Goal: Book appointment/travel/reservation

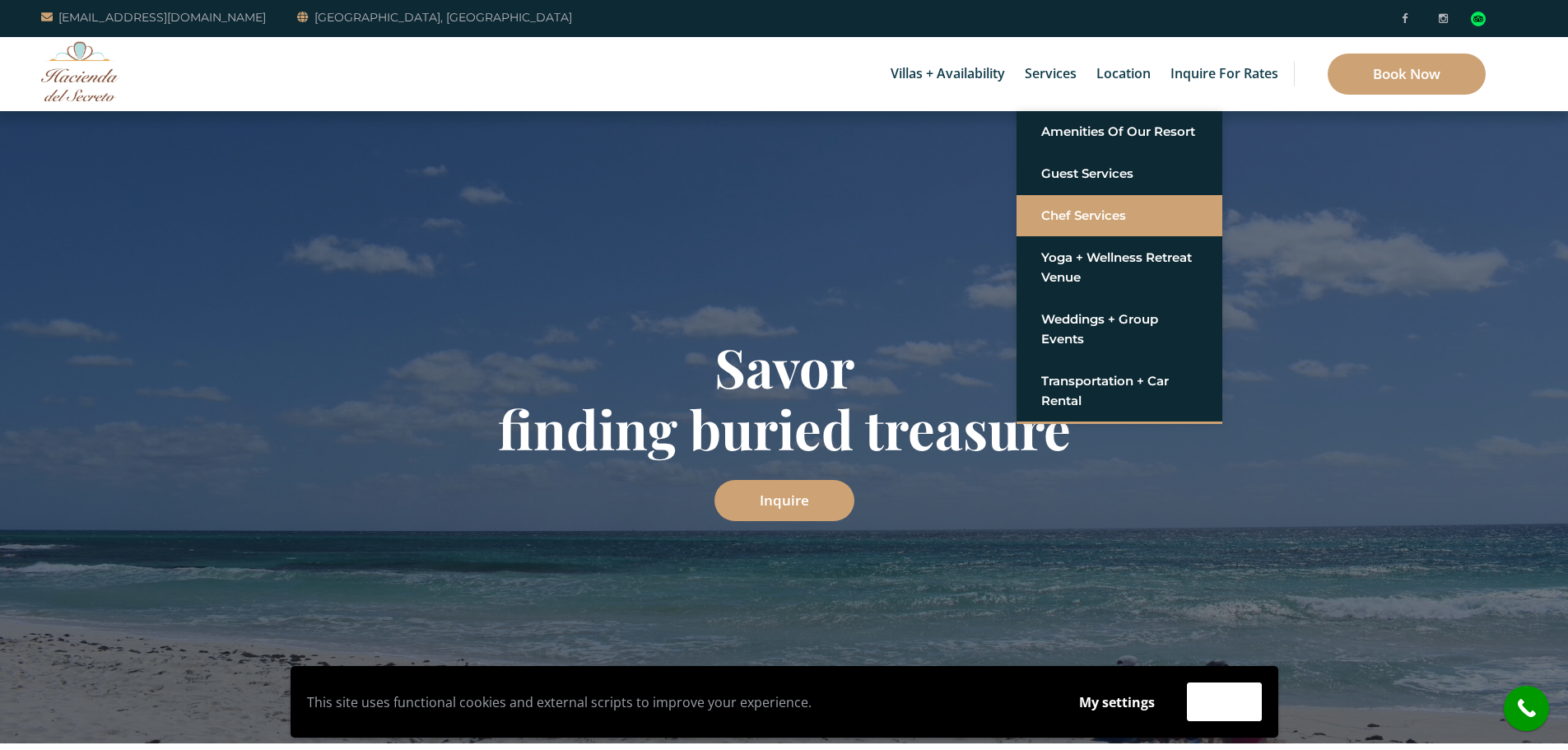
click at [1094, 215] on link "Chef Services" at bounding box center [1118, 216] width 156 height 30
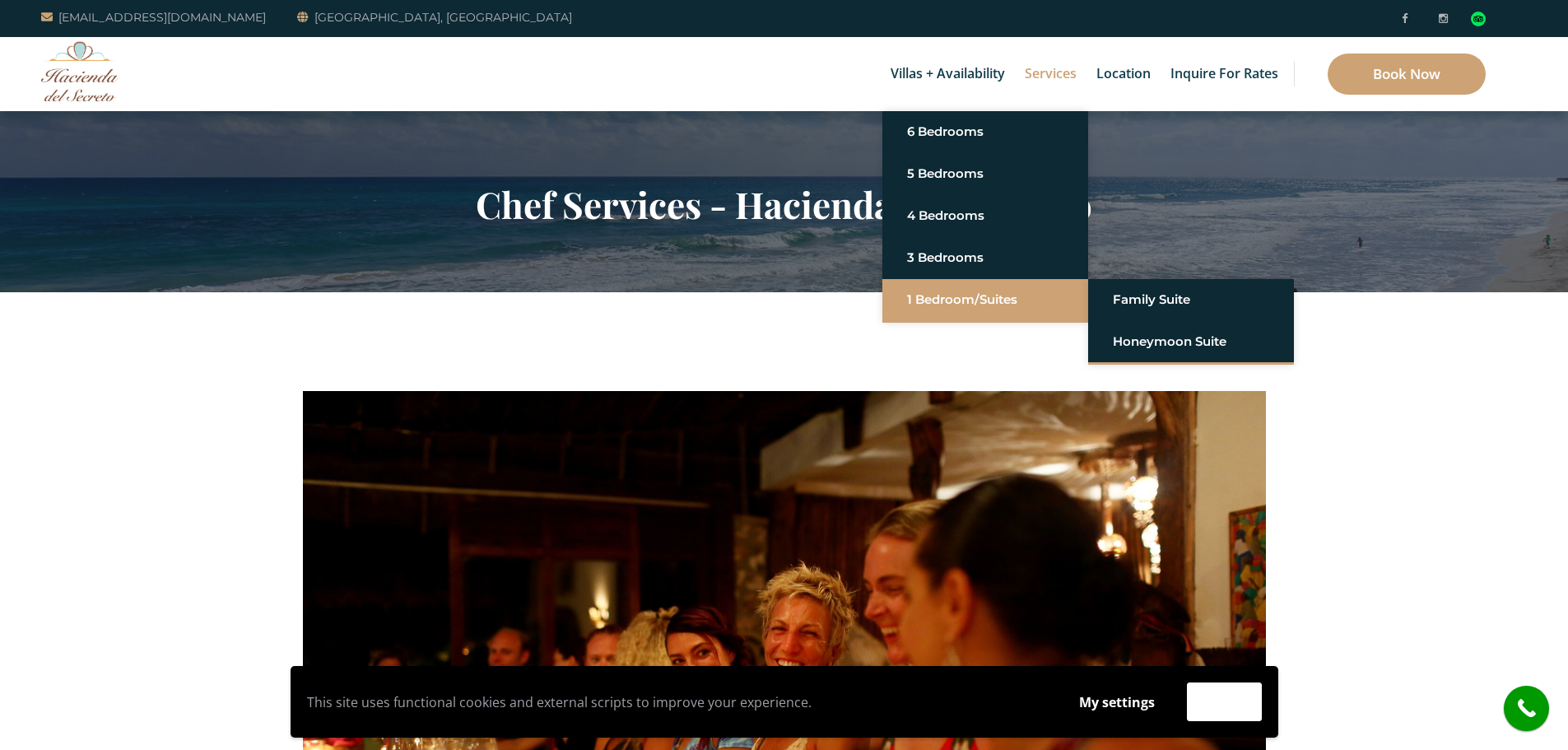
click at [961, 297] on link "1 Bedroom/Suites" at bounding box center [985, 299] width 156 height 30
click at [1137, 335] on link "Honeymoon Suite" at bounding box center [1191, 341] width 156 height 30
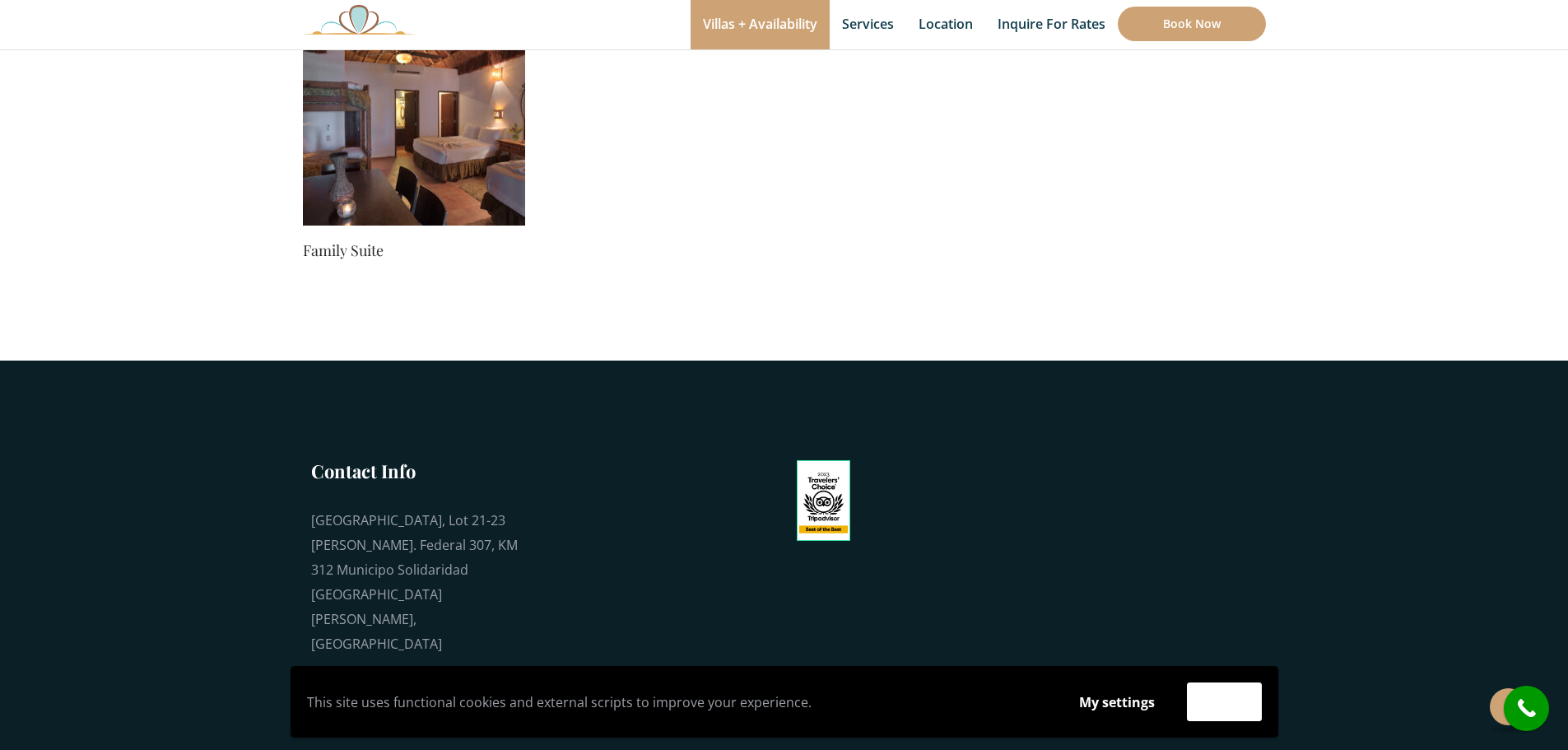
scroll to position [1128, 0]
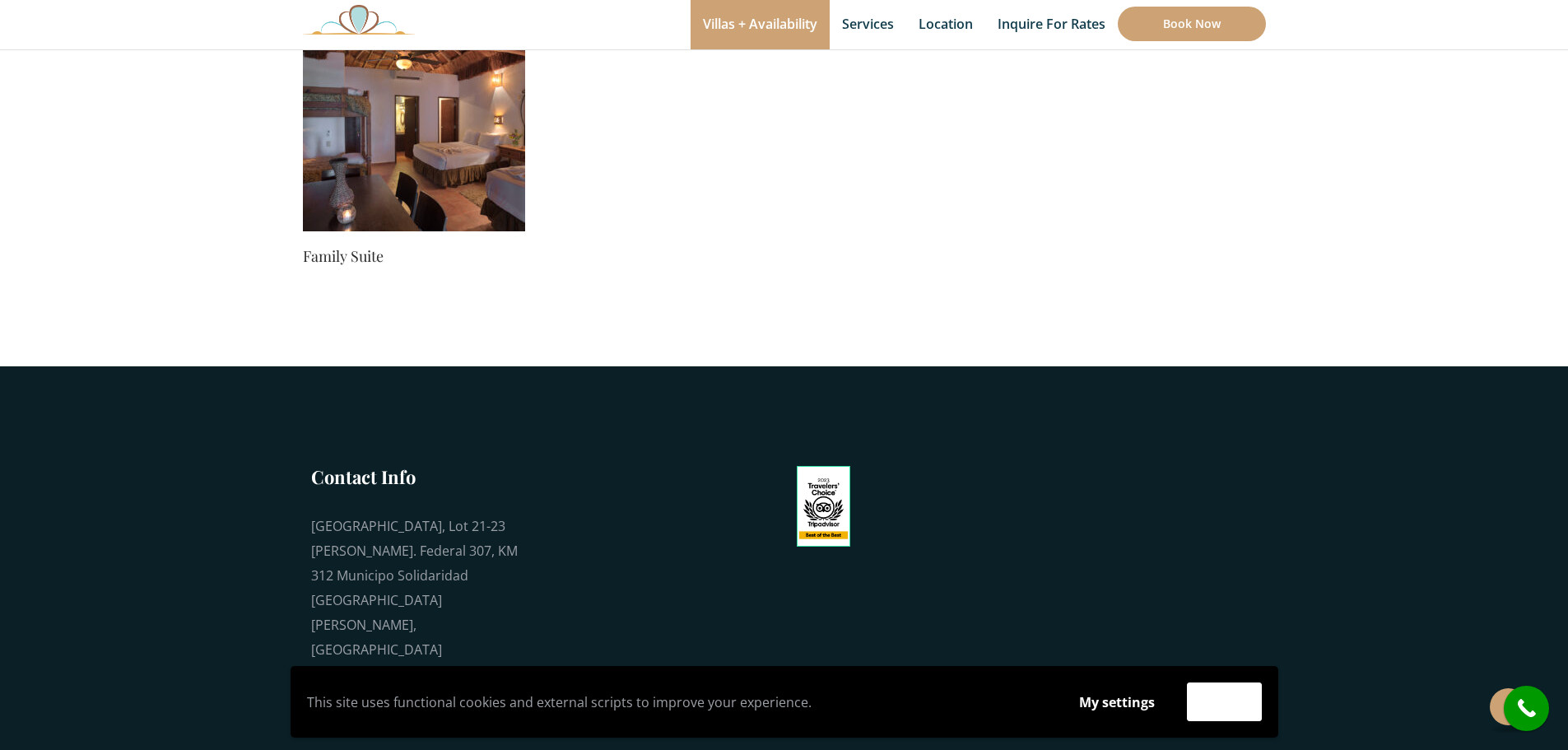
click at [363, 159] on img at bounding box center [414, 119] width 222 height 222
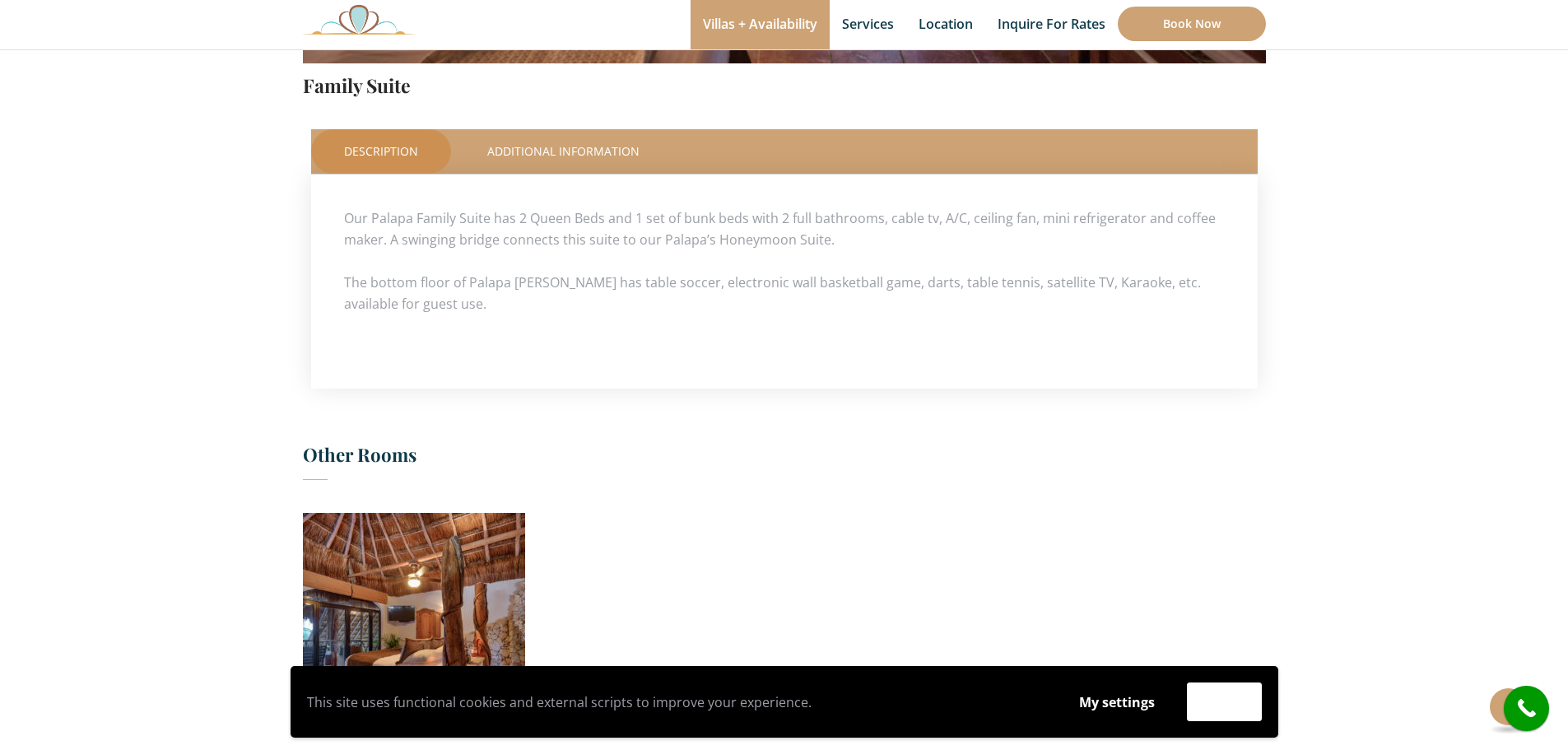
scroll to position [241, 0]
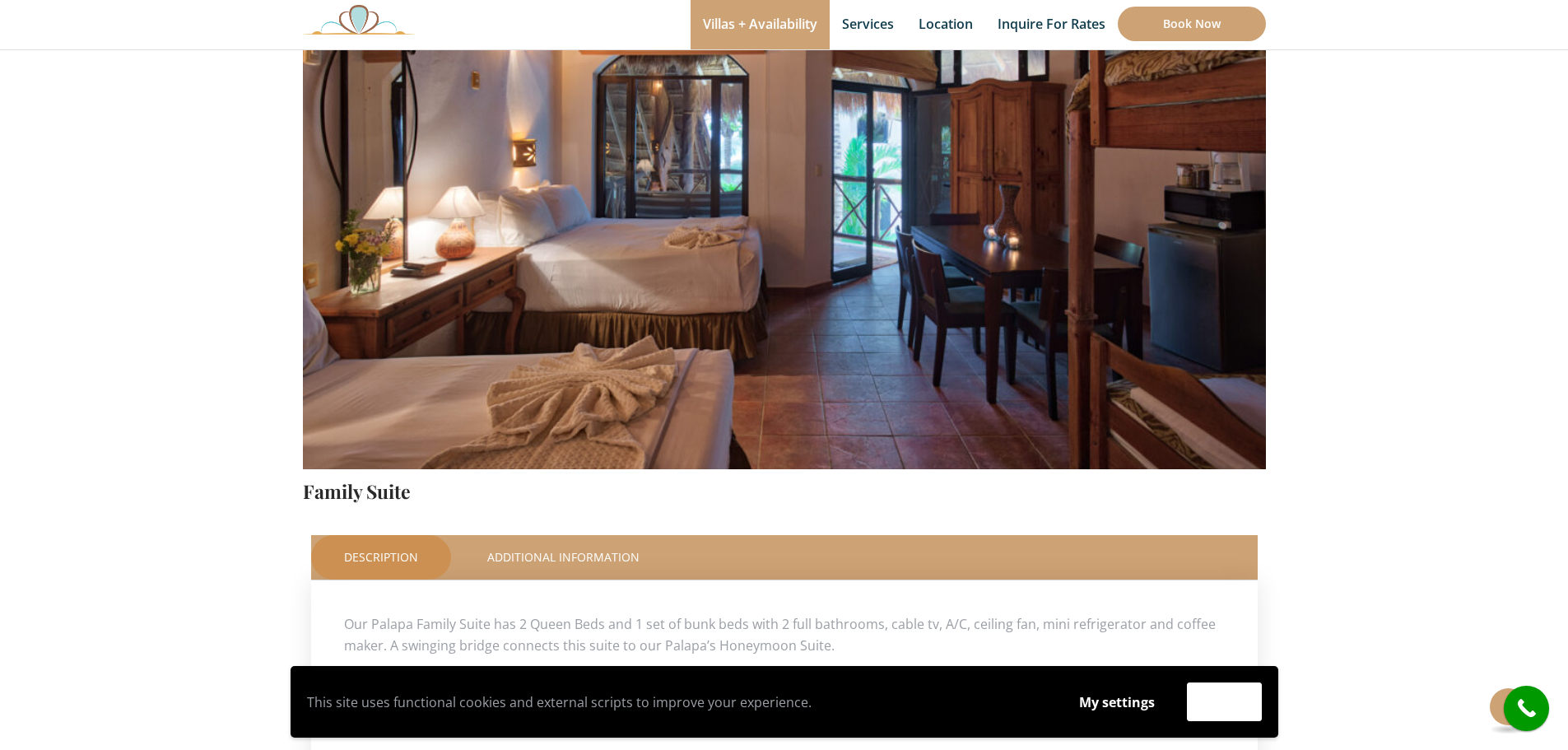
click at [907, 311] on img at bounding box center [784, 152] width 963 height 642
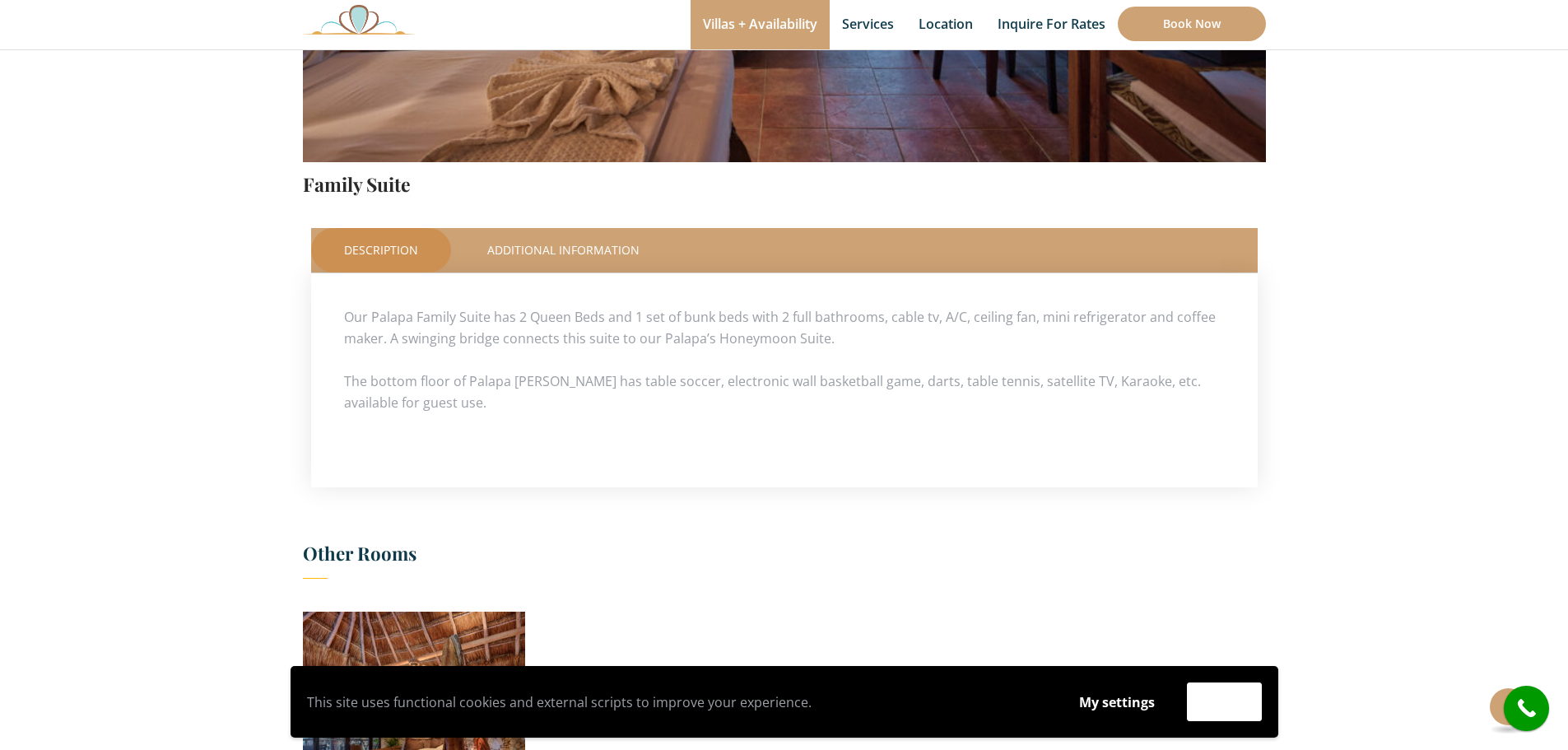
scroll to position [383, 0]
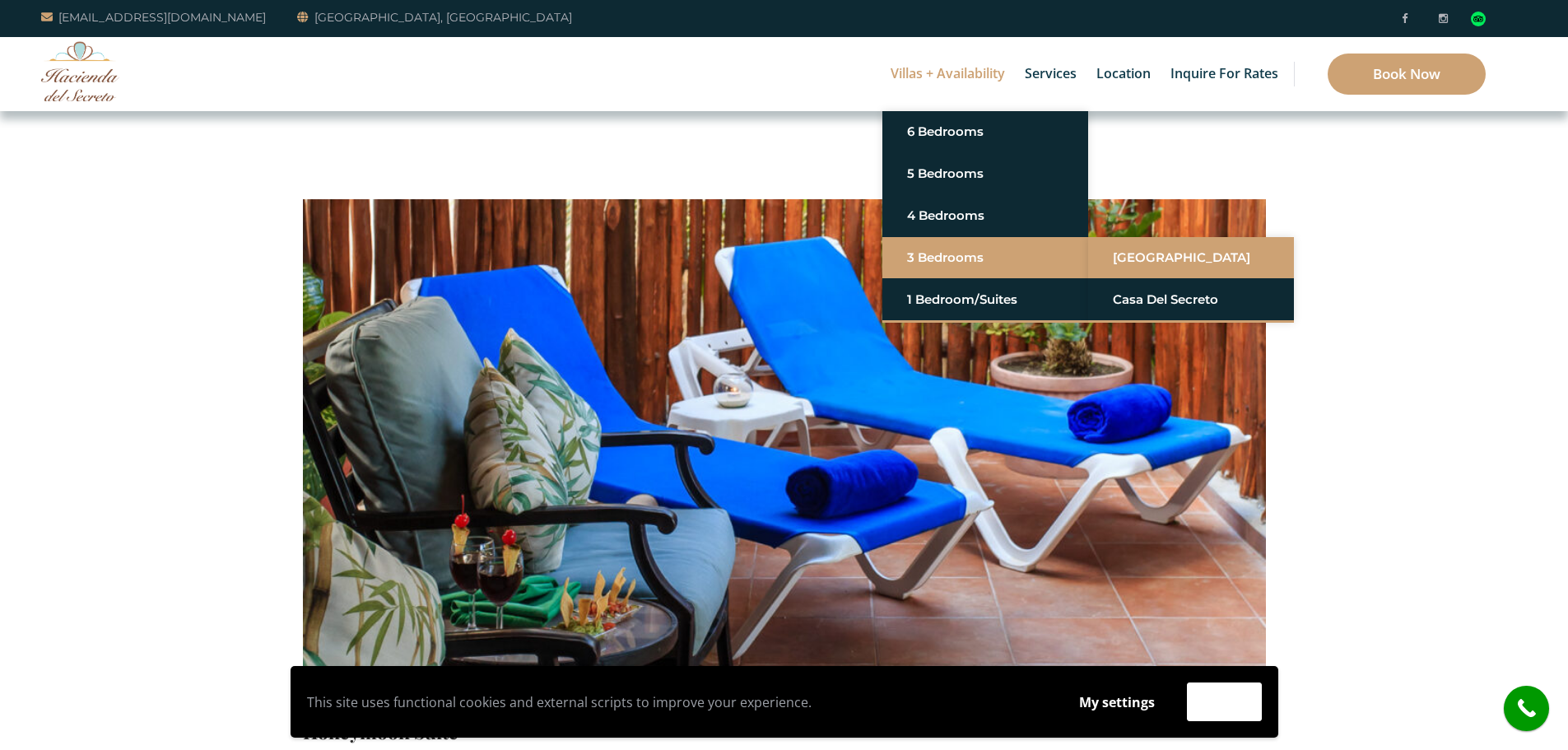
click at [1120, 252] on link "[GEOGRAPHIC_DATA]" at bounding box center [1191, 257] width 156 height 30
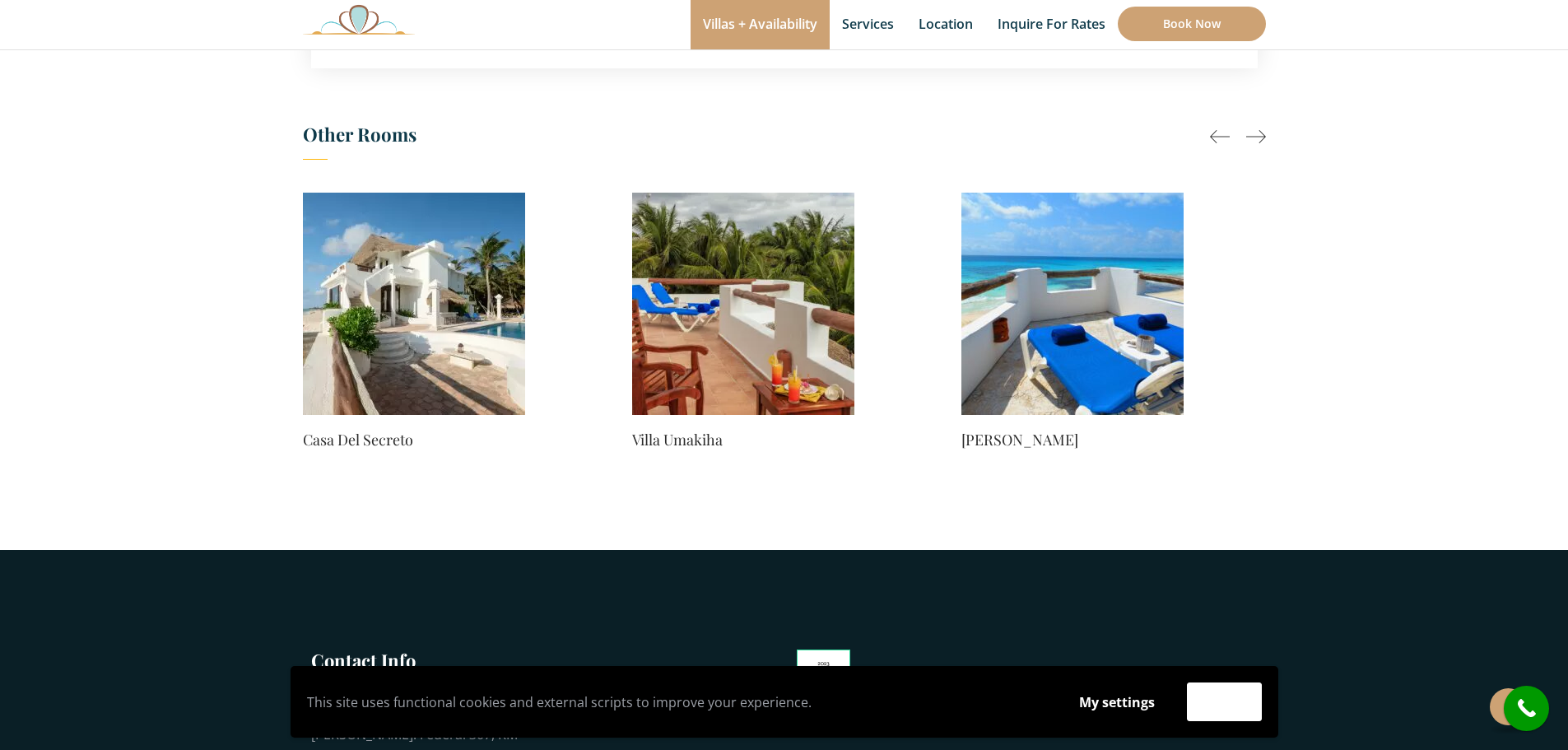
scroll to position [1152, 0]
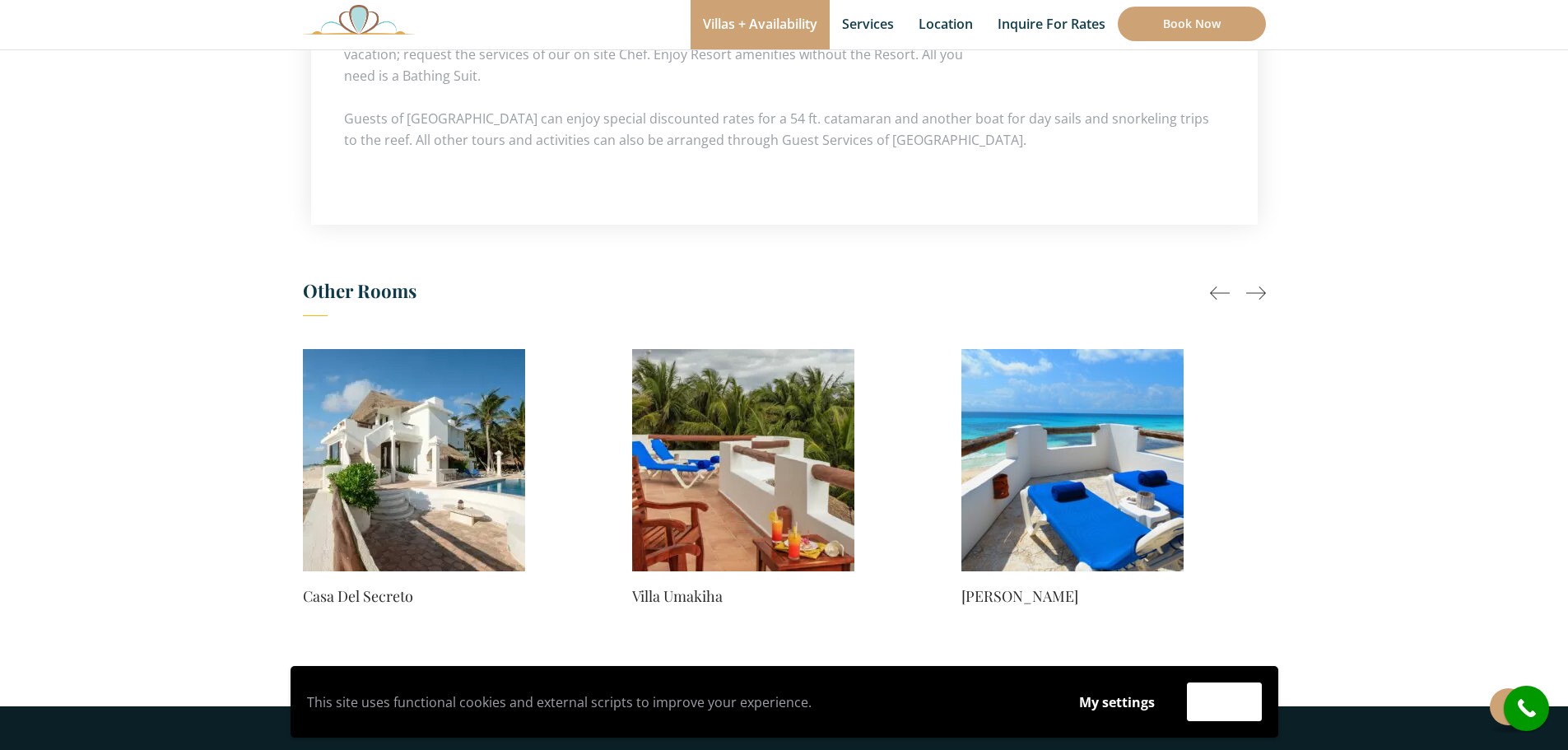
click at [1252, 291] on div at bounding box center [1255, 293] width 20 height 20
click at [1218, 293] on div at bounding box center [1220, 293] width 20 height 20
click at [1098, 421] on img at bounding box center [1072, 459] width 222 height 222
click at [417, 428] on img at bounding box center [414, 459] width 222 height 222
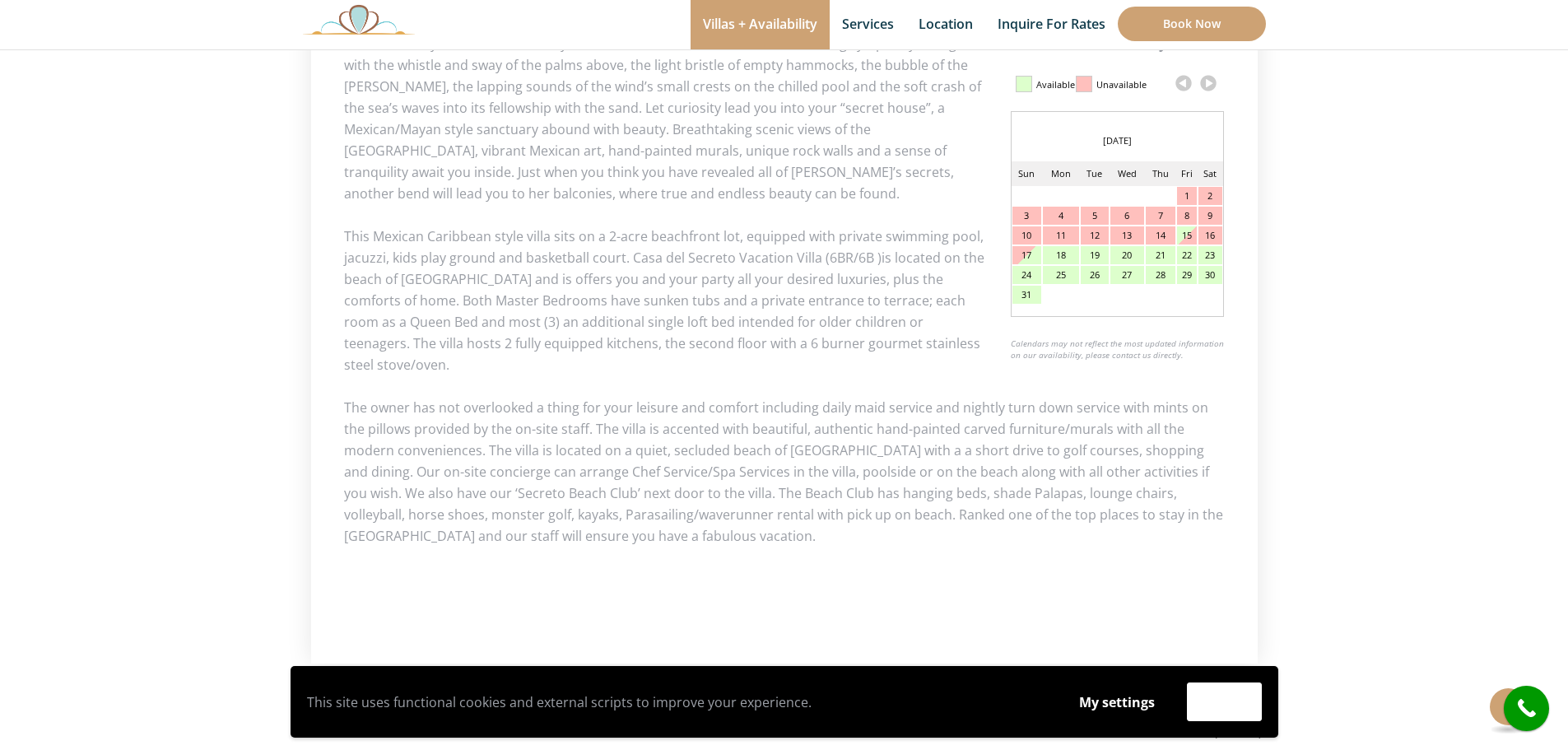
scroll to position [823, 0]
click at [1209, 82] on link at bounding box center [1208, 81] width 25 height 25
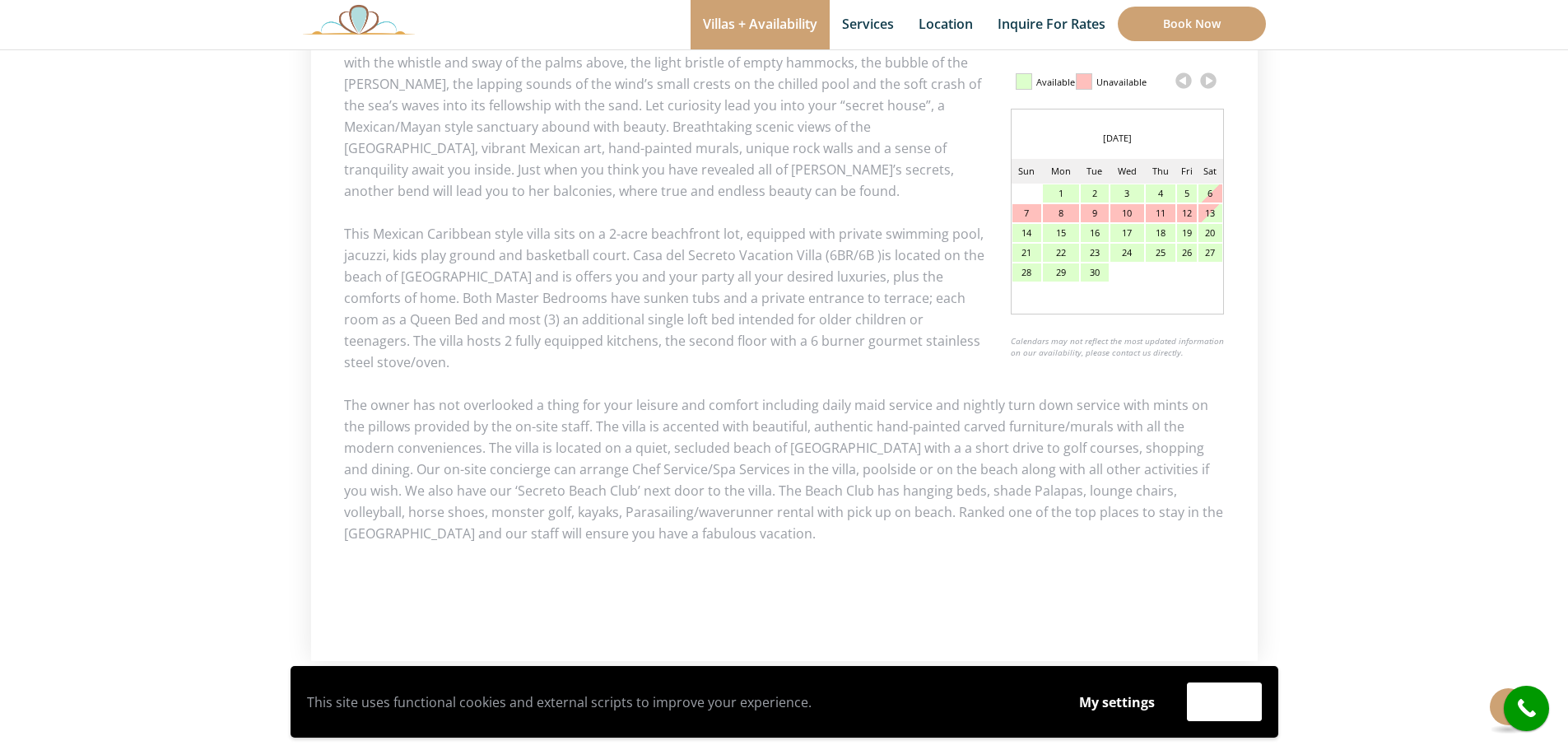
click at [1128, 195] on div "3" at bounding box center [1126, 193] width 34 height 18
click at [1185, 193] on div "5" at bounding box center [1187, 193] width 20 height 18
click at [1123, 191] on div "3" at bounding box center [1126, 193] width 34 height 18
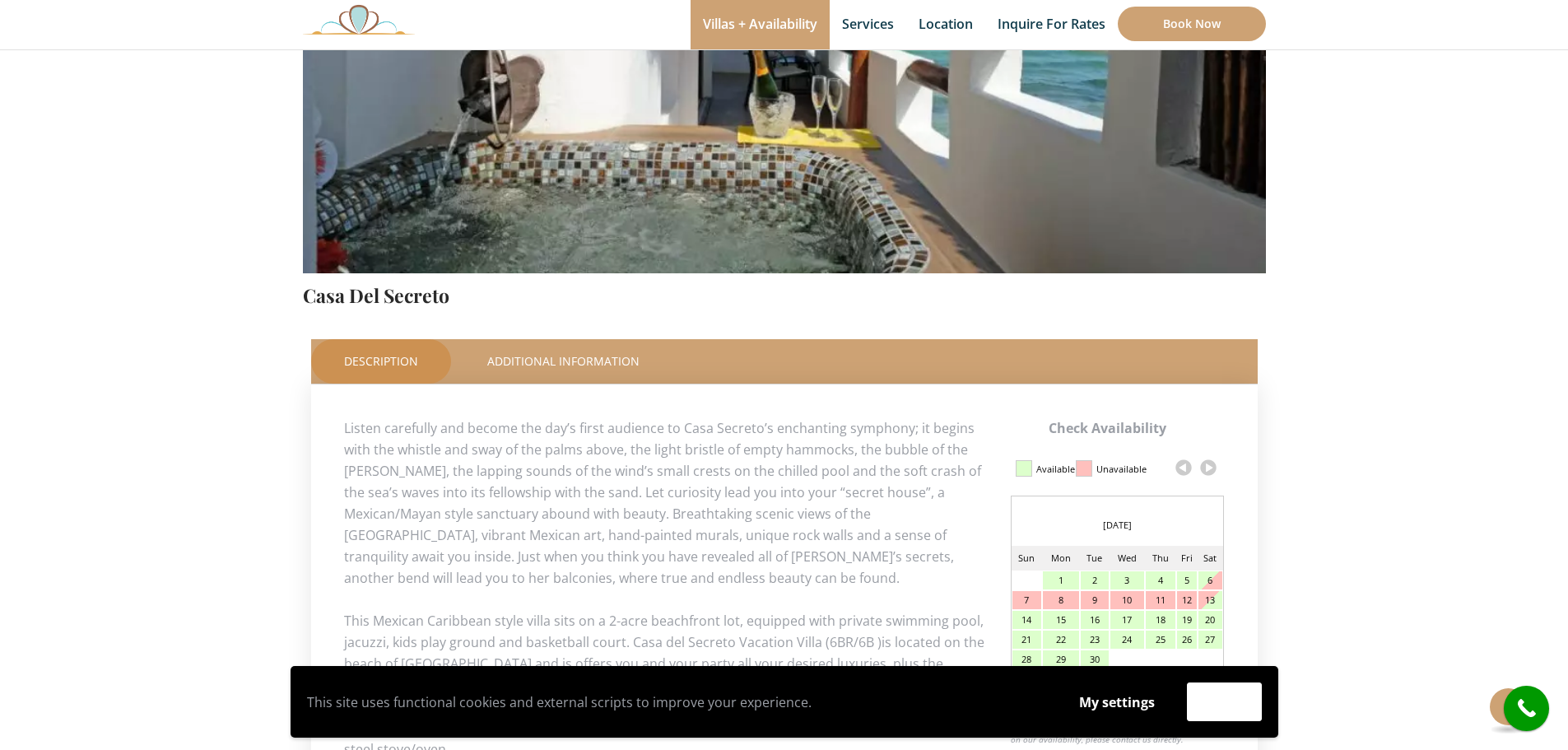
scroll to position [107, 0]
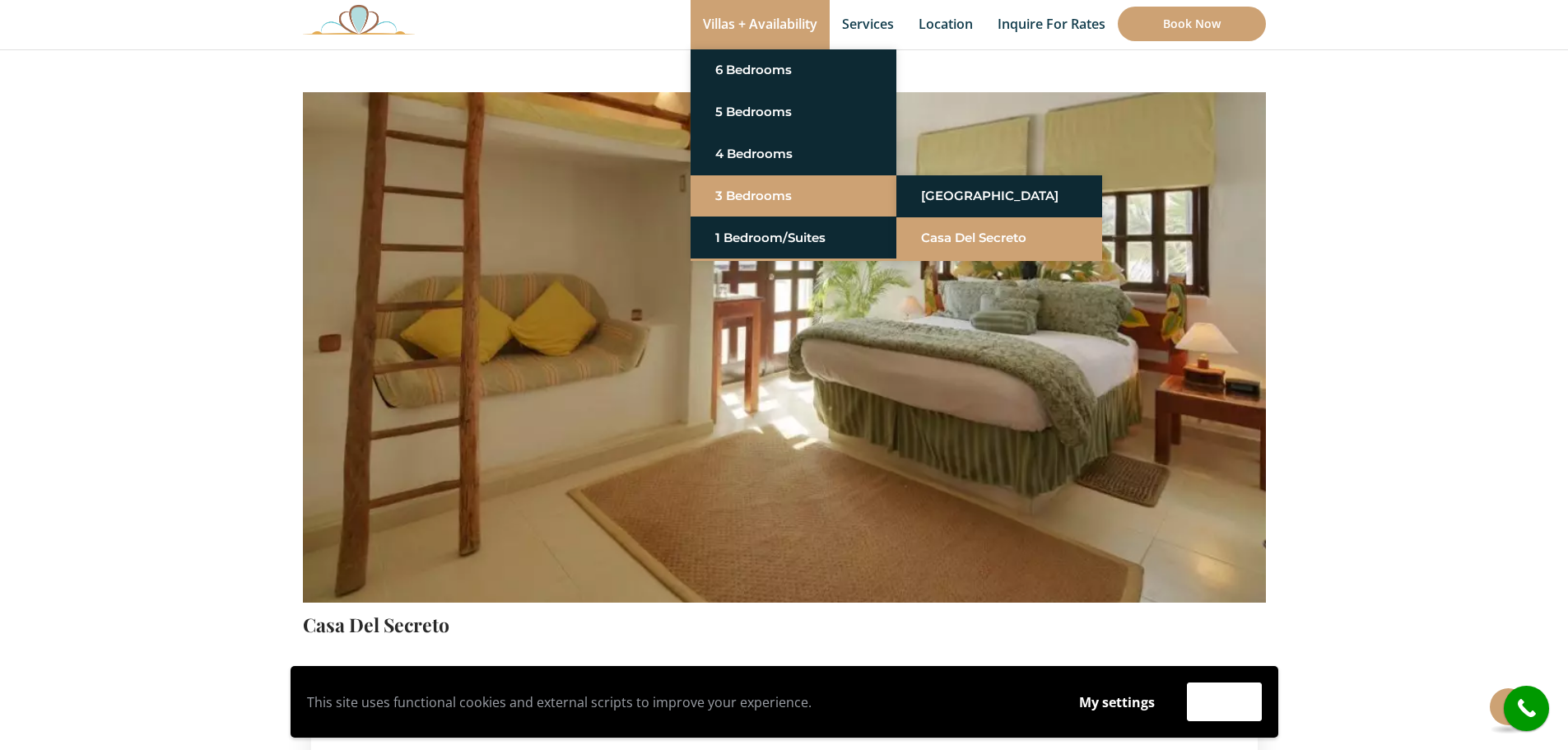
click at [956, 234] on link "Casa del Secreto" at bounding box center [999, 238] width 156 height 30
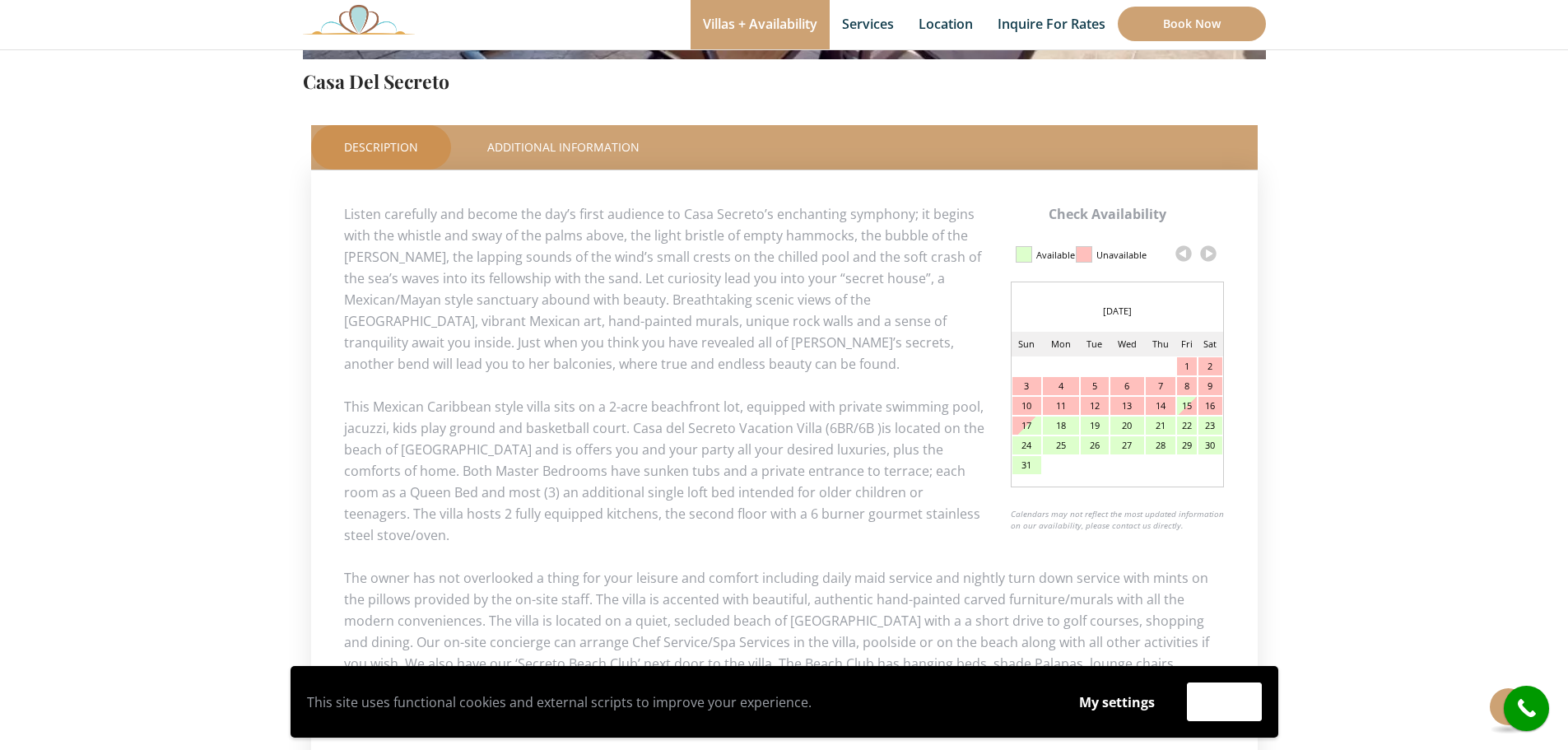
scroll to position [659, 0]
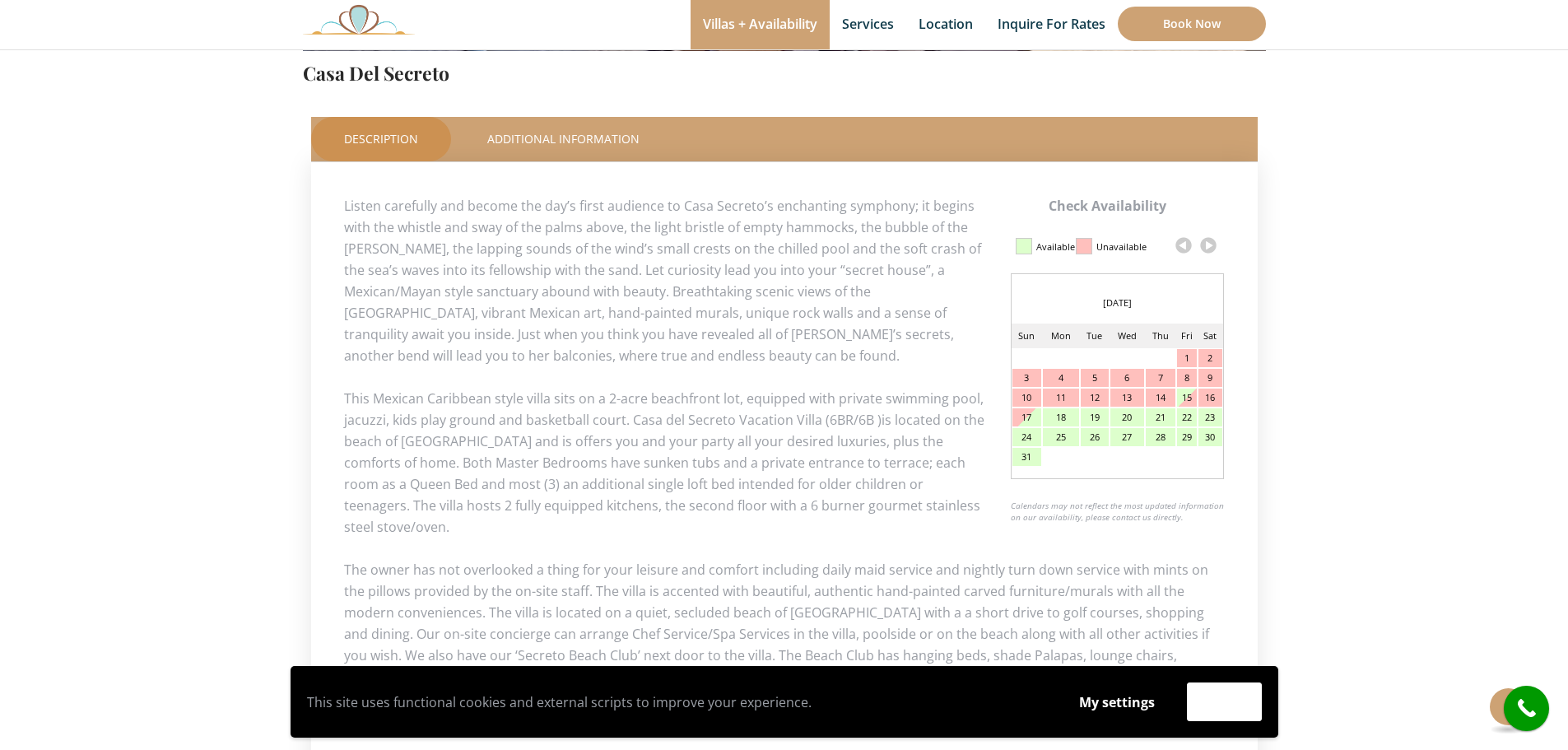
click at [1206, 246] on link at bounding box center [1208, 246] width 25 height 25
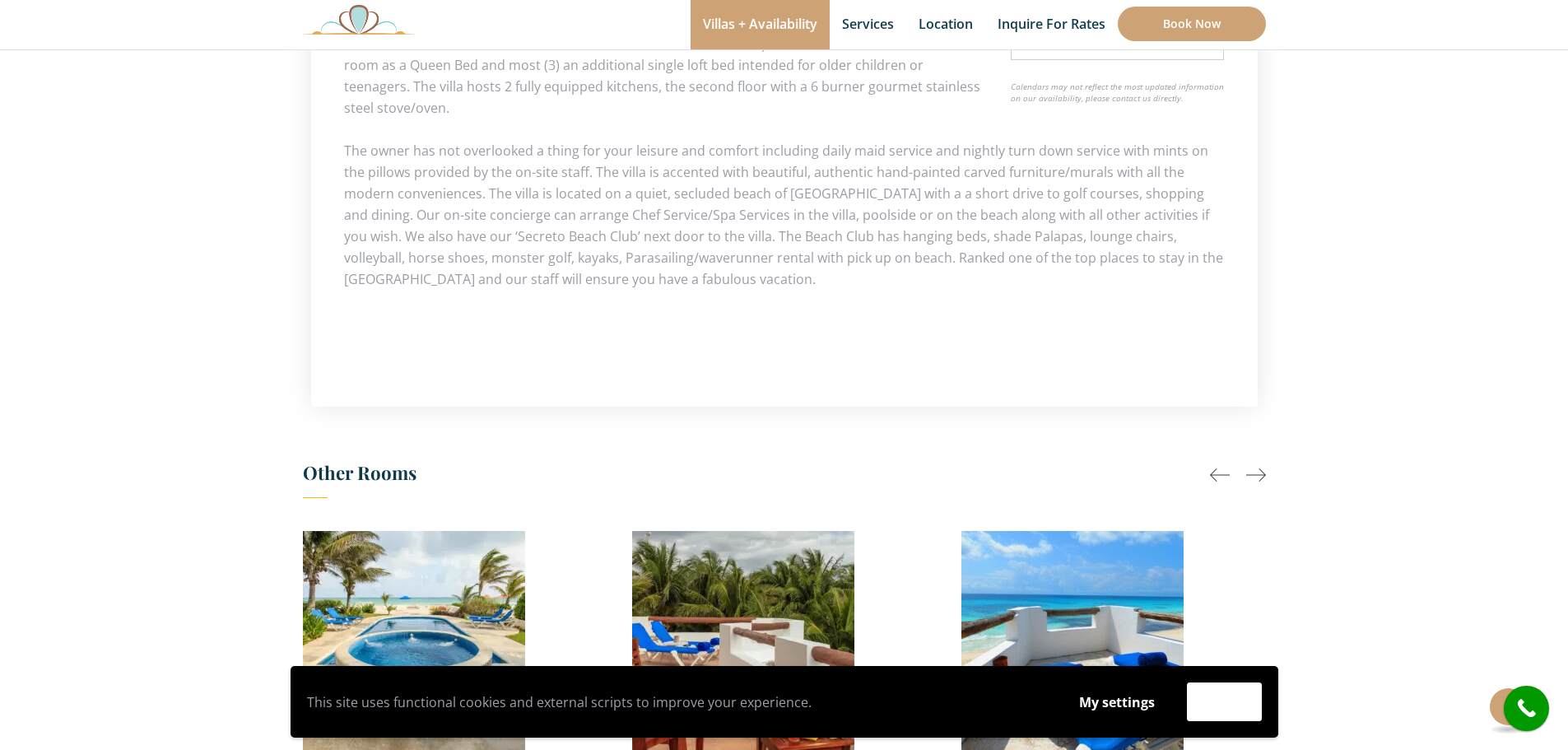
scroll to position [1482, 0]
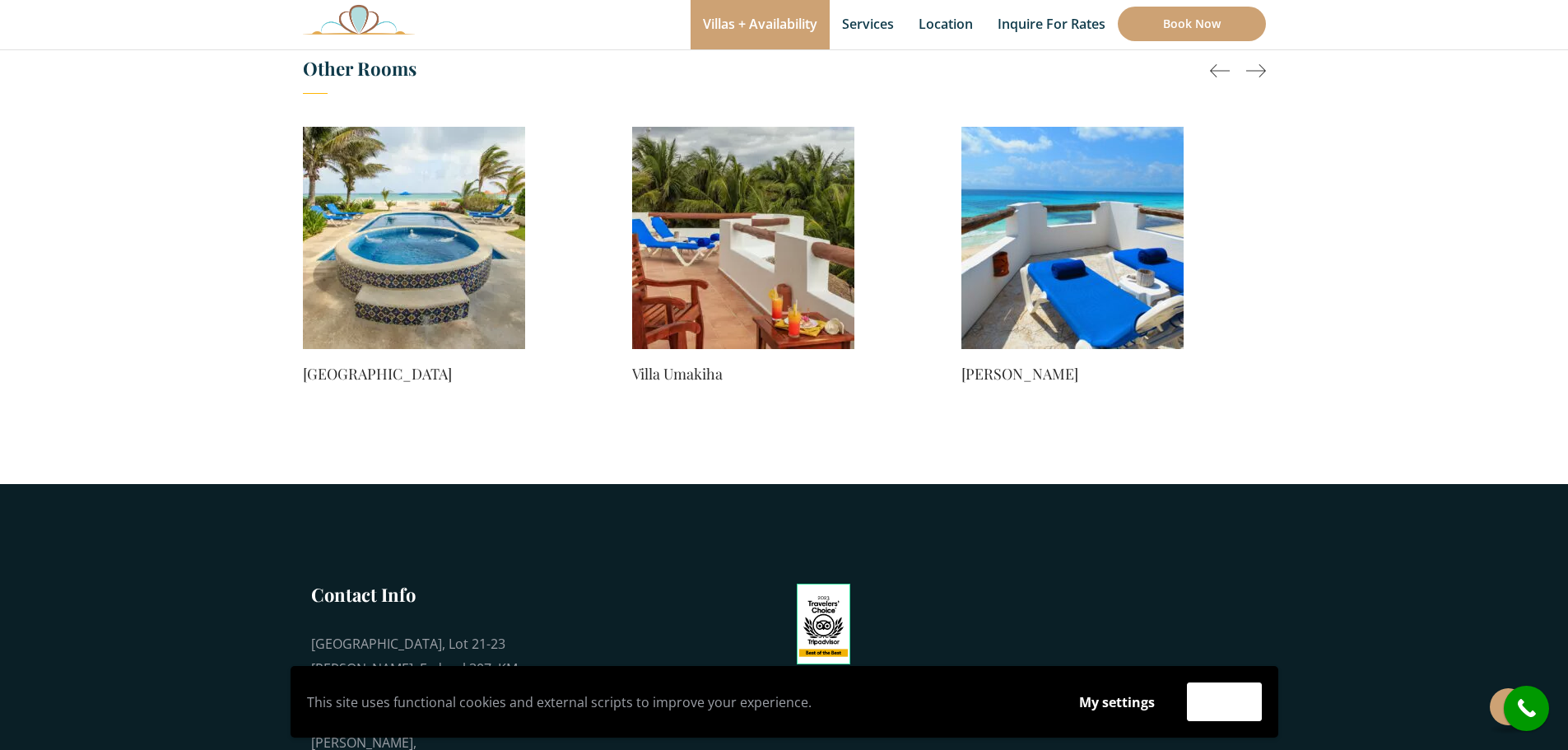
click at [423, 182] on img at bounding box center [414, 238] width 222 height 222
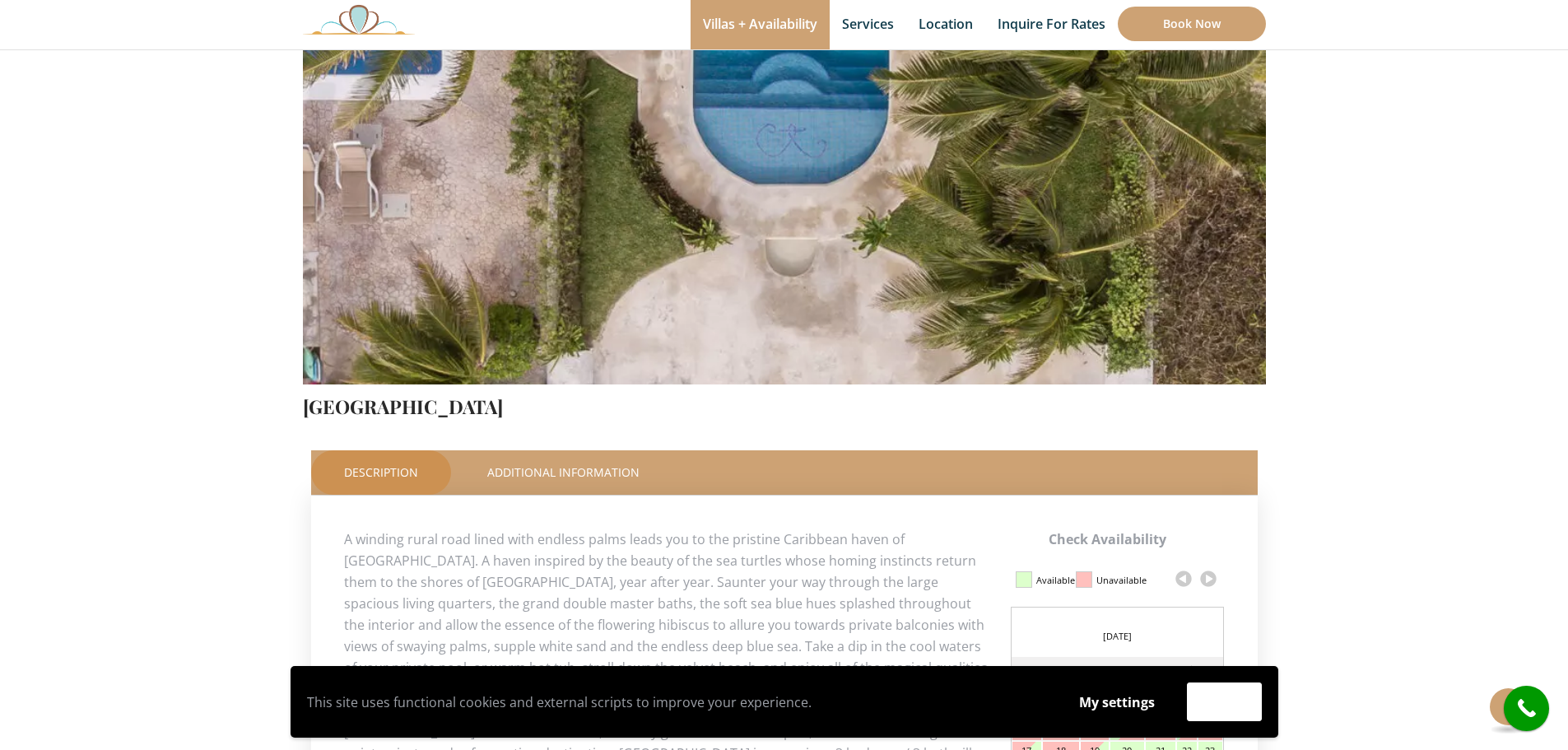
scroll to position [329, 0]
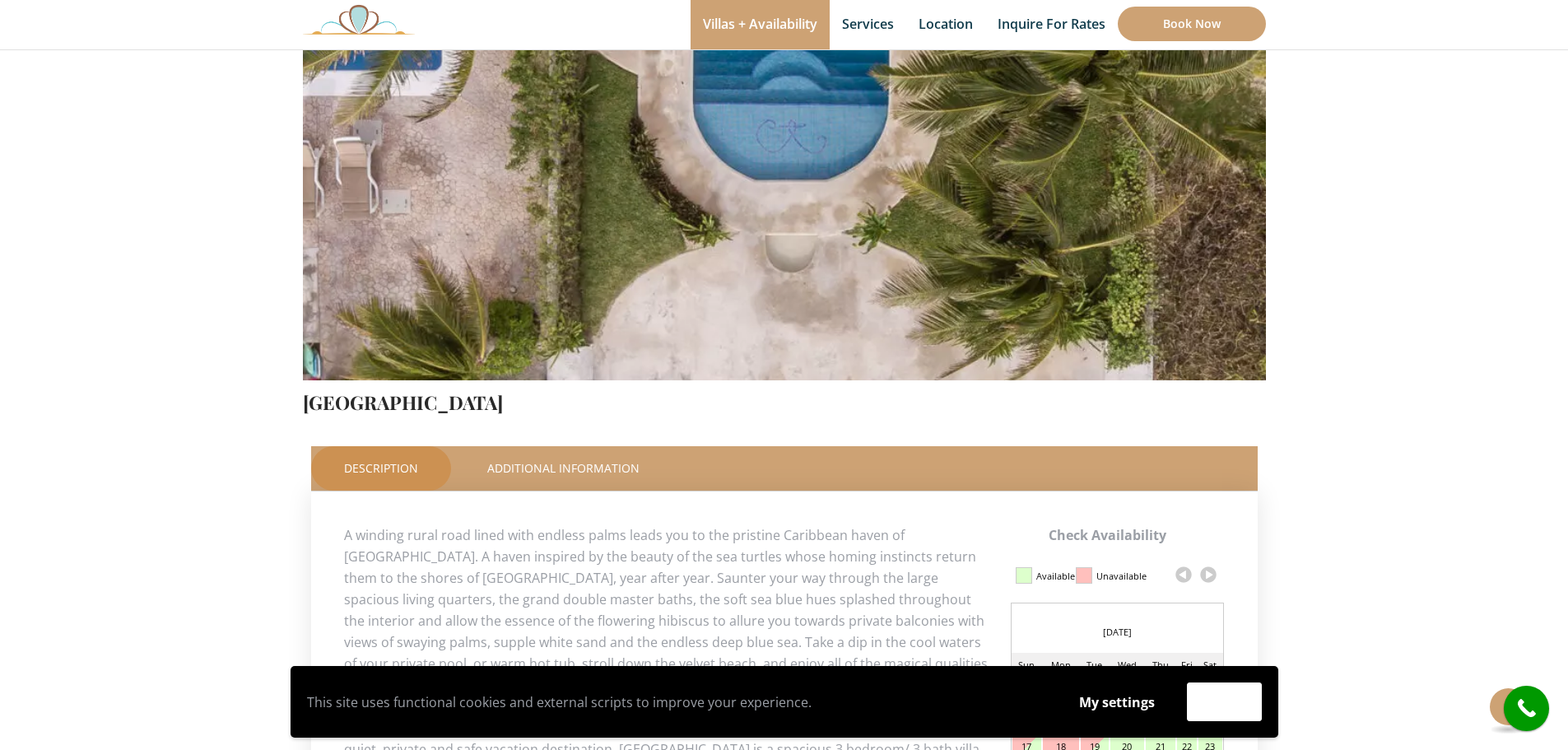
click at [580, 467] on link "Additional Information" at bounding box center [563, 468] width 218 height 44
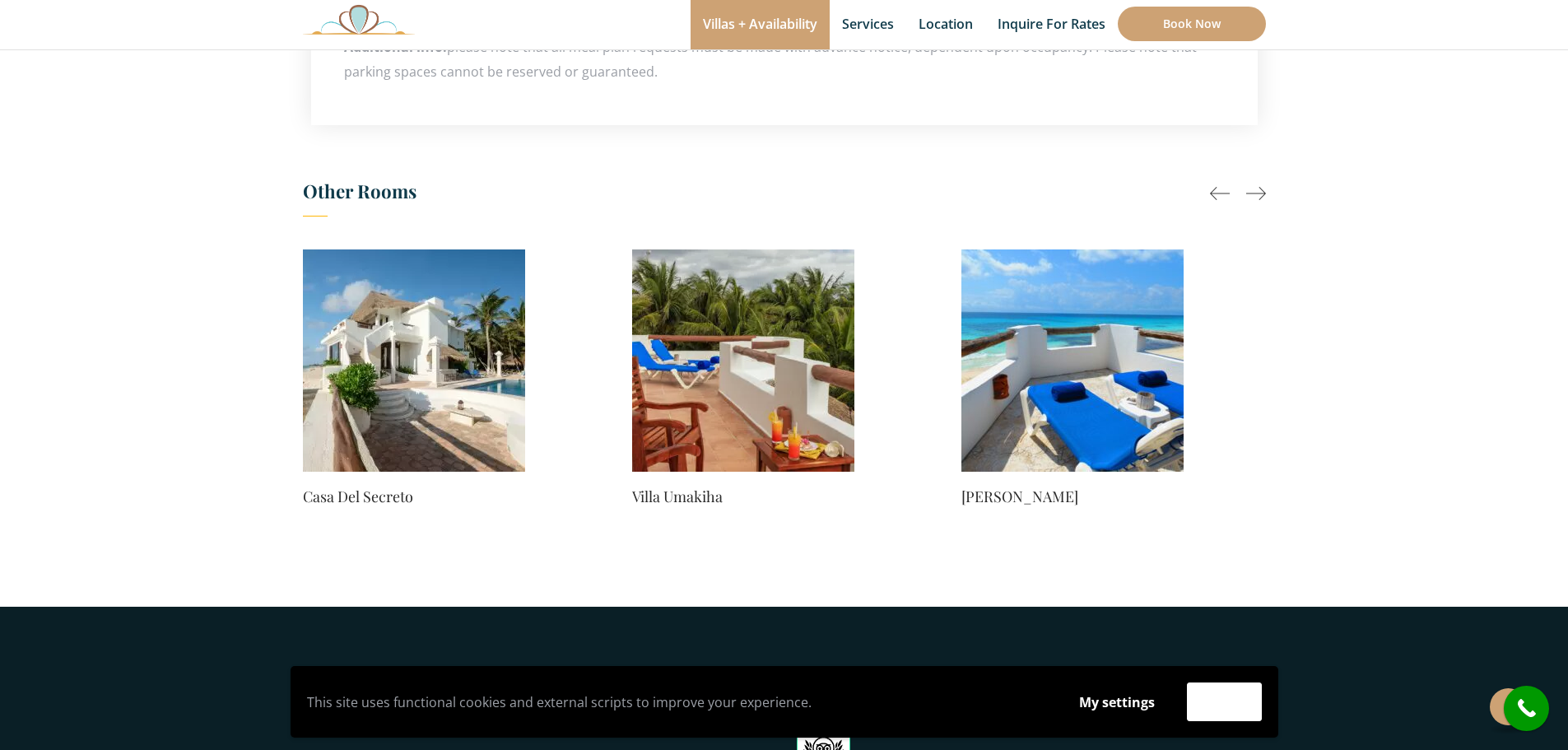
scroll to position [1234, 0]
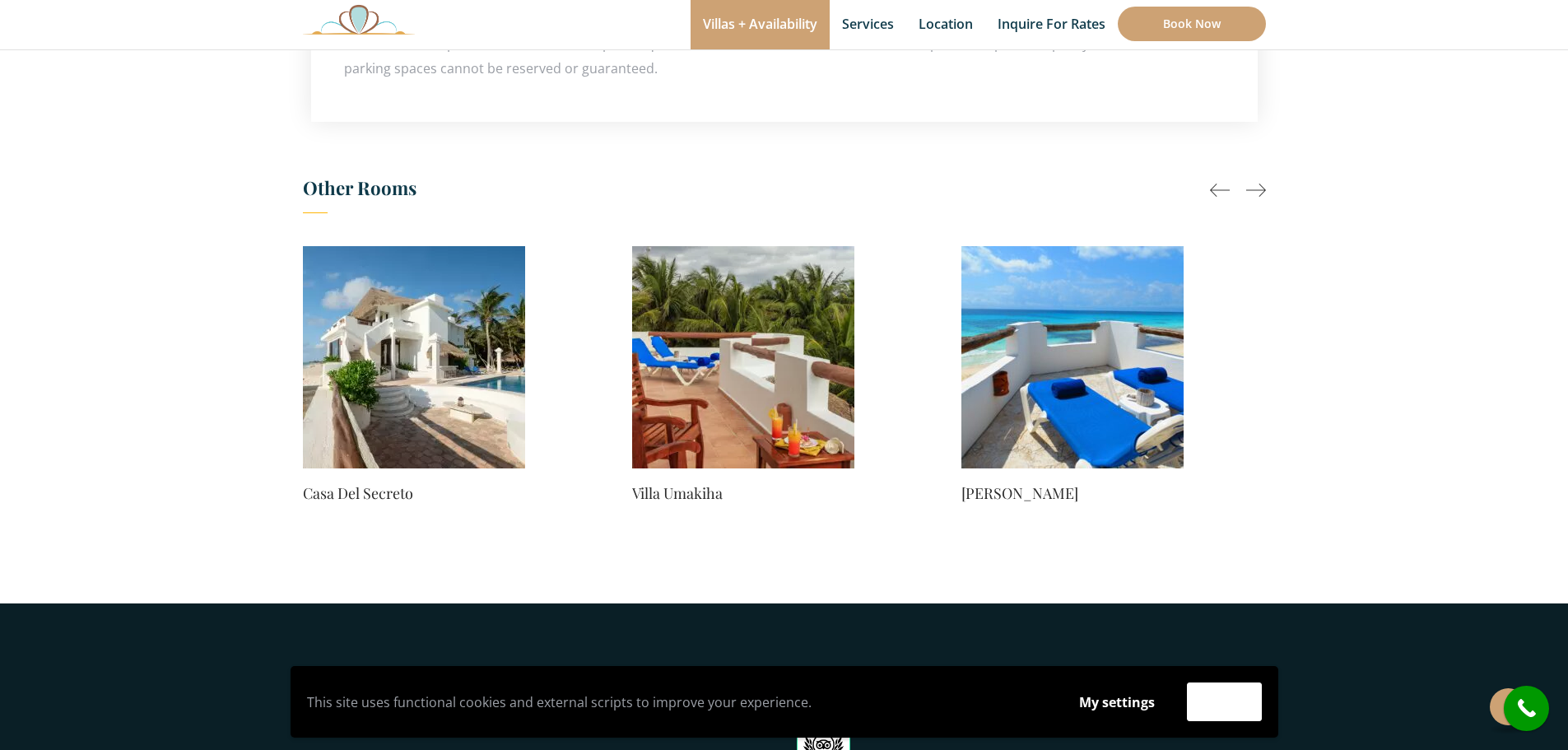
click at [446, 348] on img at bounding box center [414, 357] width 222 height 222
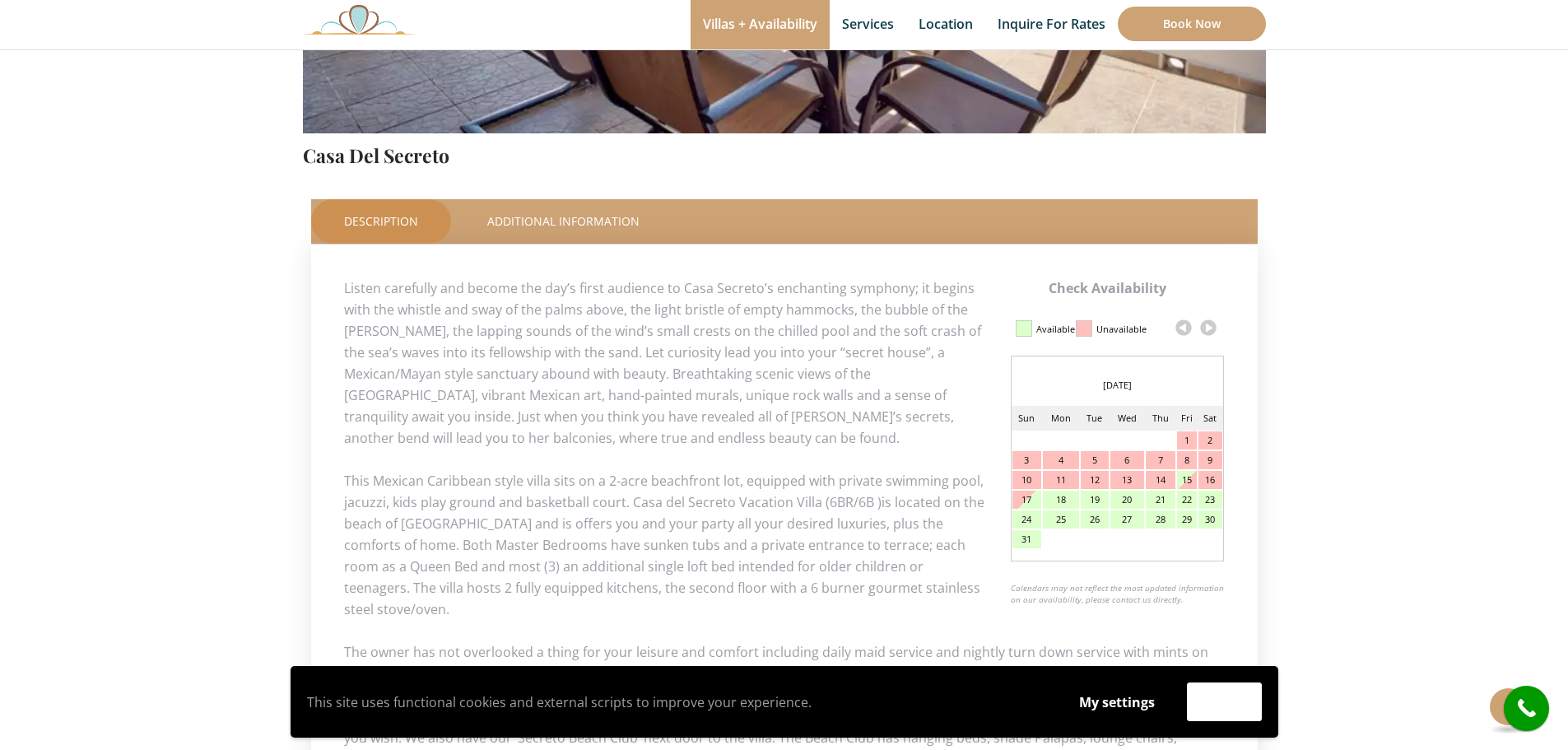
scroll to position [659, 0]
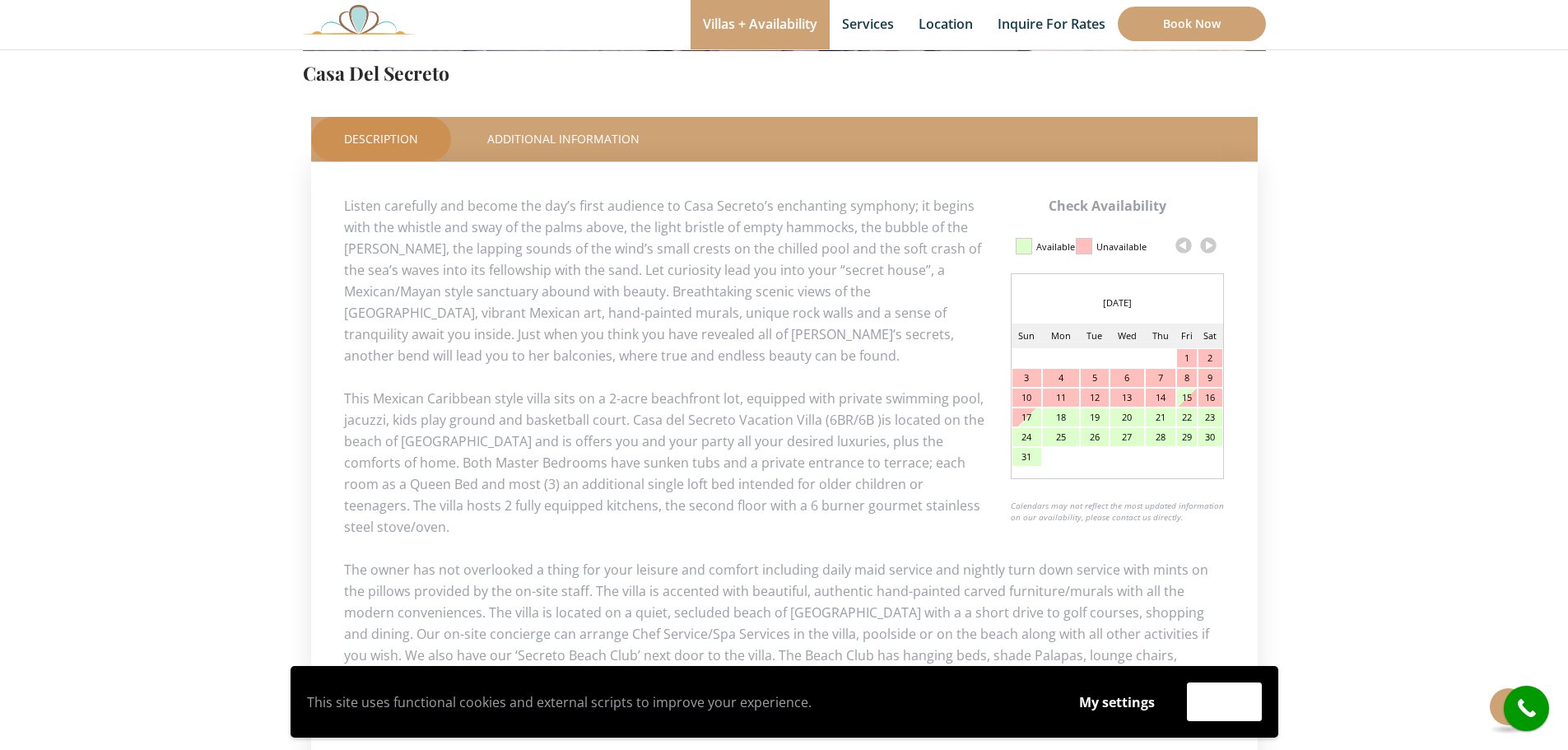
click at [1207, 245] on link at bounding box center [1208, 246] width 25 height 25
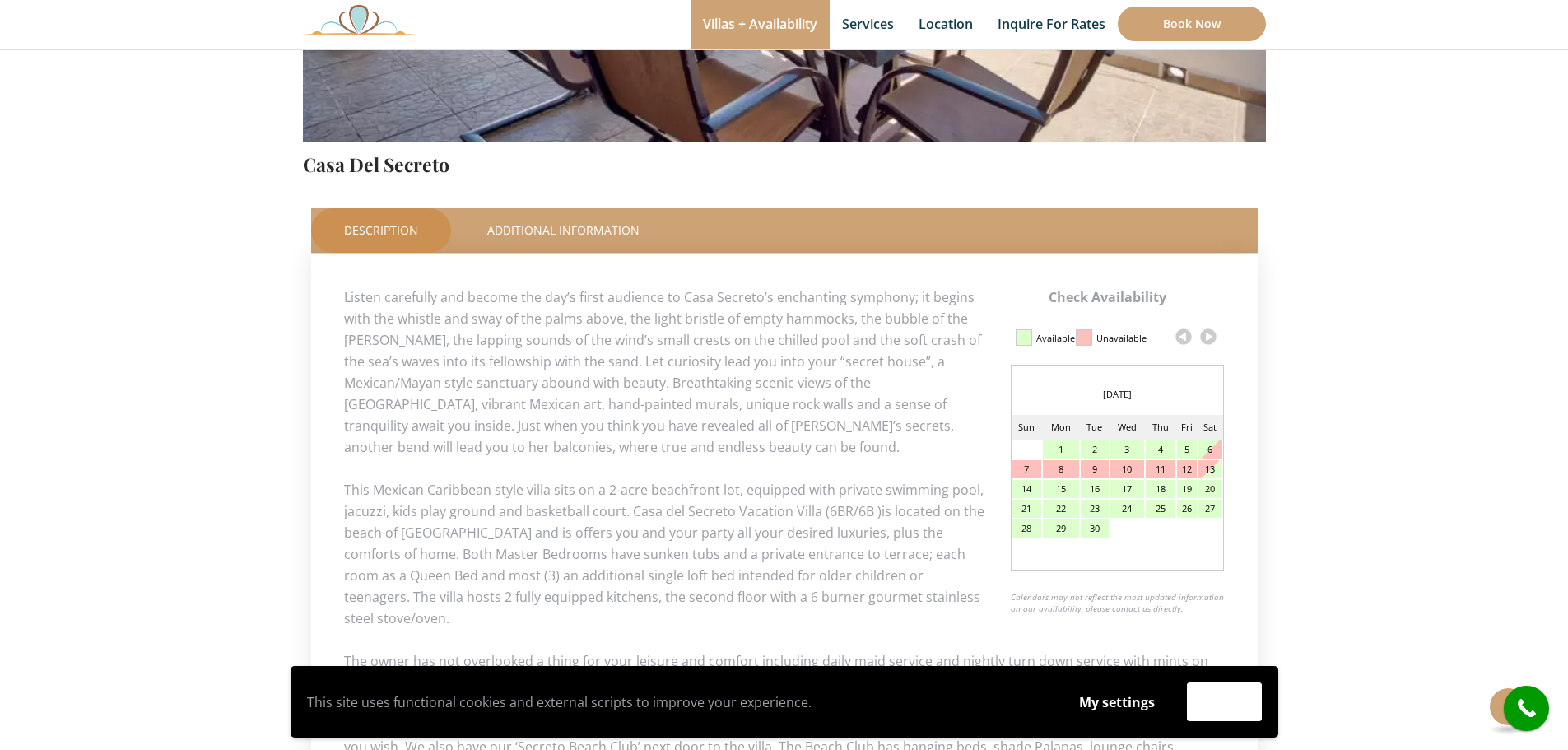
scroll to position [567, 0]
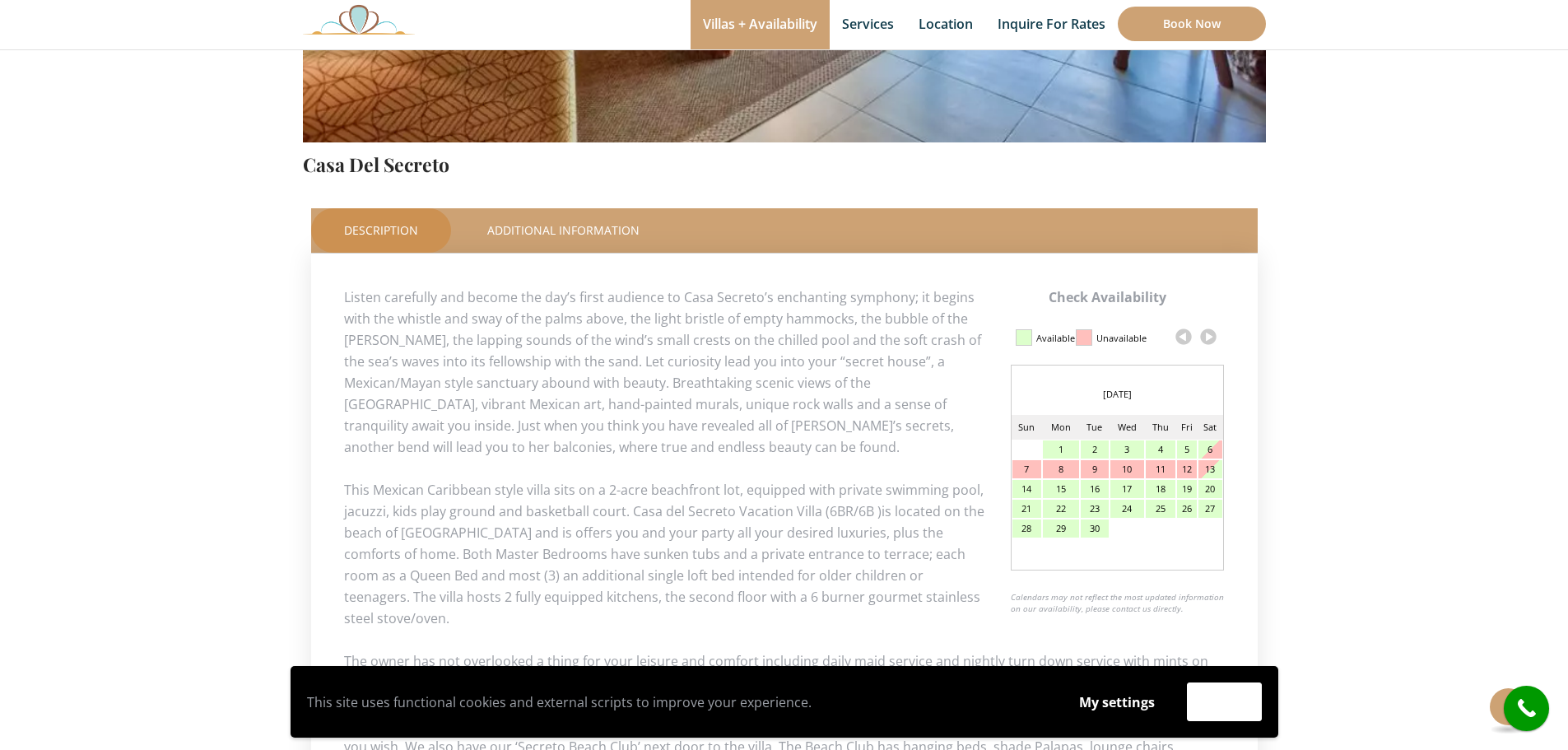
click at [1186, 447] on div "5" at bounding box center [1187, 449] width 20 height 18
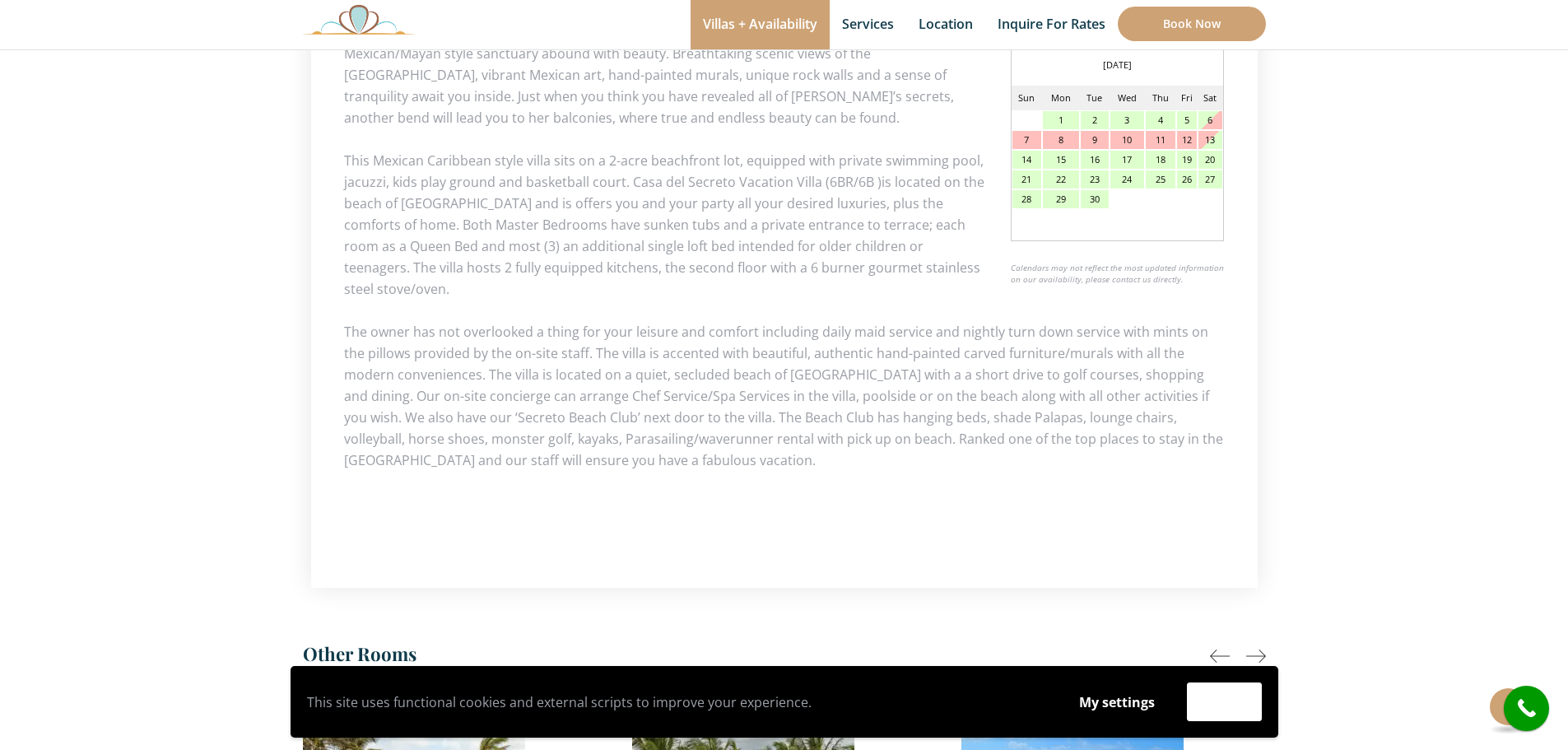
scroll to position [732, 0]
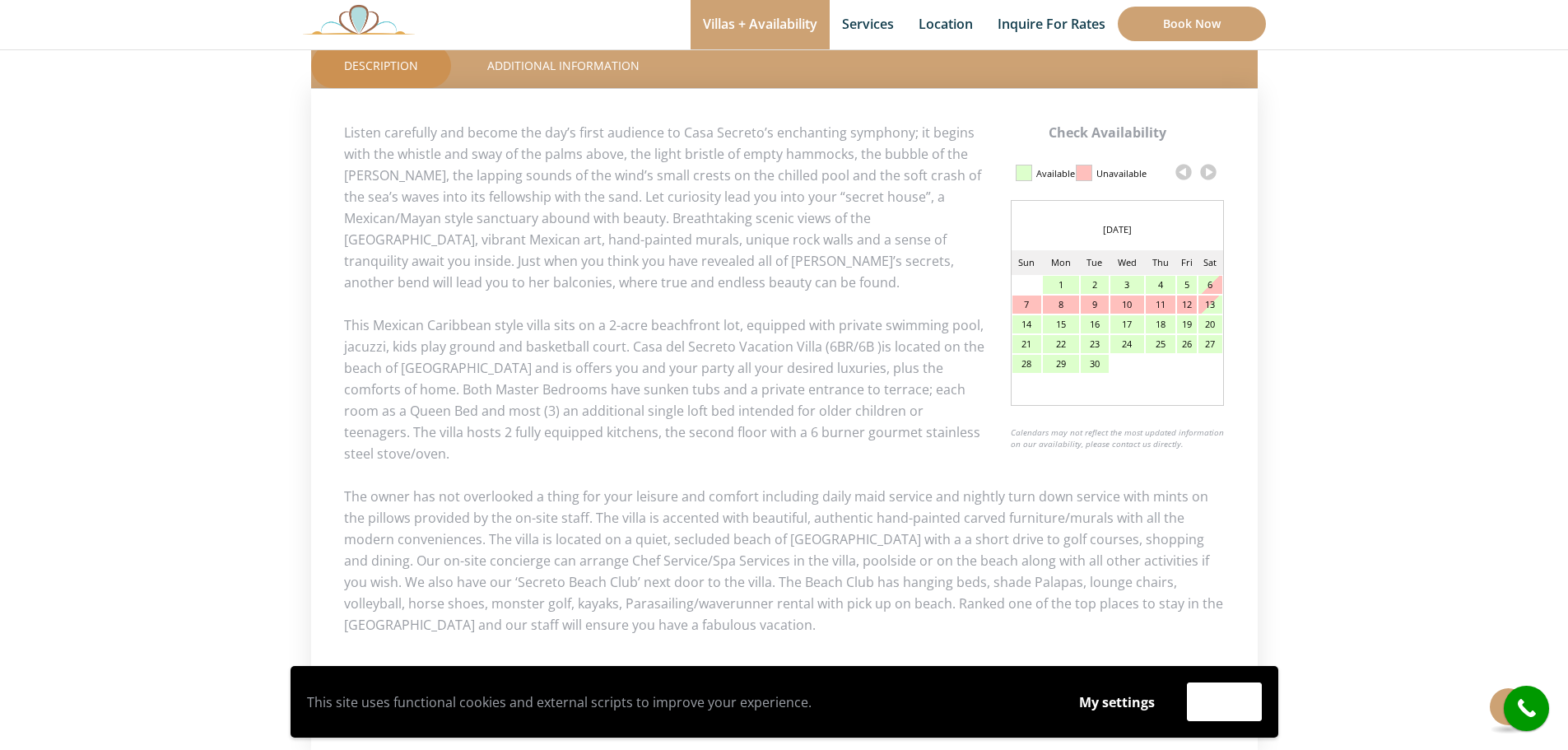
click at [1181, 283] on div "5" at bounding box center [1187, 284] width 20 height 18
click at [1187, 282] on div "5" at bounding box center [1187, 284] width 20 height 18
click at [1187, 281] on div "5" at bounding box center [1187, 284] width 20 height 18
